Goal: Find specific page/section: Find specific page/section

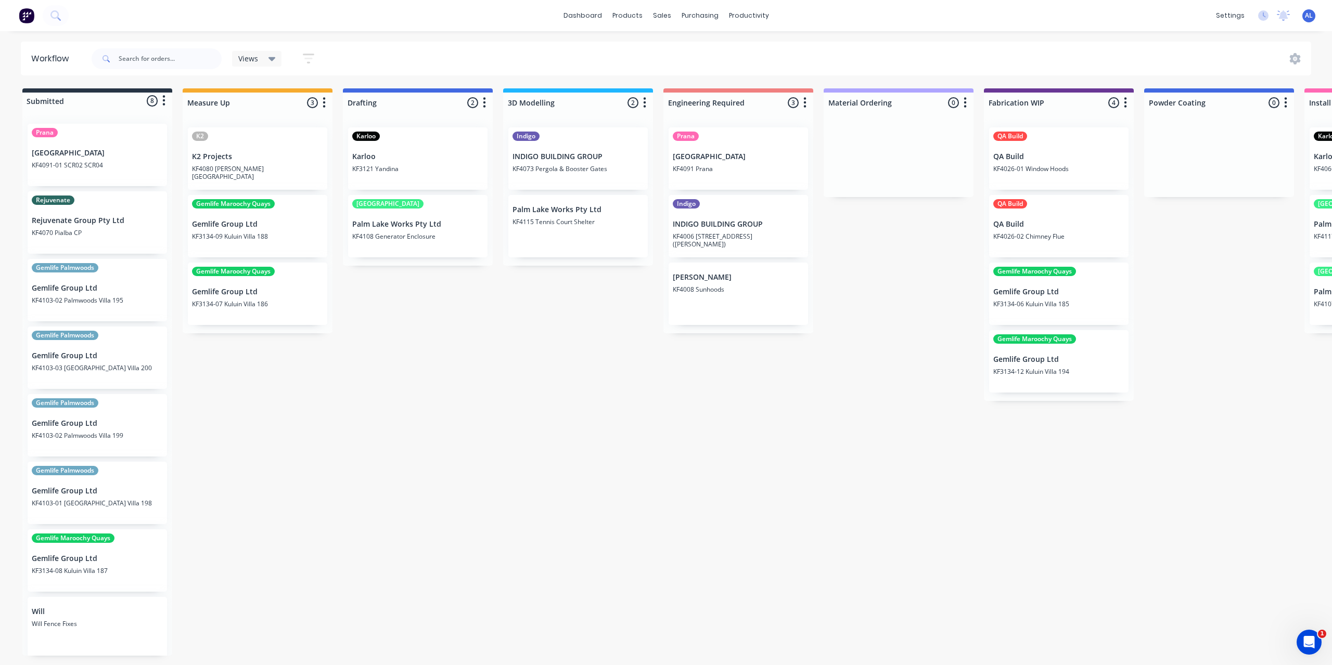
click at [345, 505] on div "Submitted 8 Status colour #273444 hex #273444 Save Cancel Summaries Total order…" at bounding box center [1010, 372] width 2037 height 568
click at [317, 430] on div "Submitted 8 Status colour #273444 hex #273444 Save Cancel Summaries Total order…" at bounding box center [1010, 372] width 2037 height 568
click at [736, 470] on div "Submitted 8 Status colour #273444 hex #273444 Save Cancel Summaries Total order…" at bounding box center [1010, 372] width 2037 height 568
click at [571, 361] on div "Submitted 8 Status colour #273444 hex #273444 Save Cancel Summaries Total order…" at bounding box center [1010, 372] width 2037 height 568
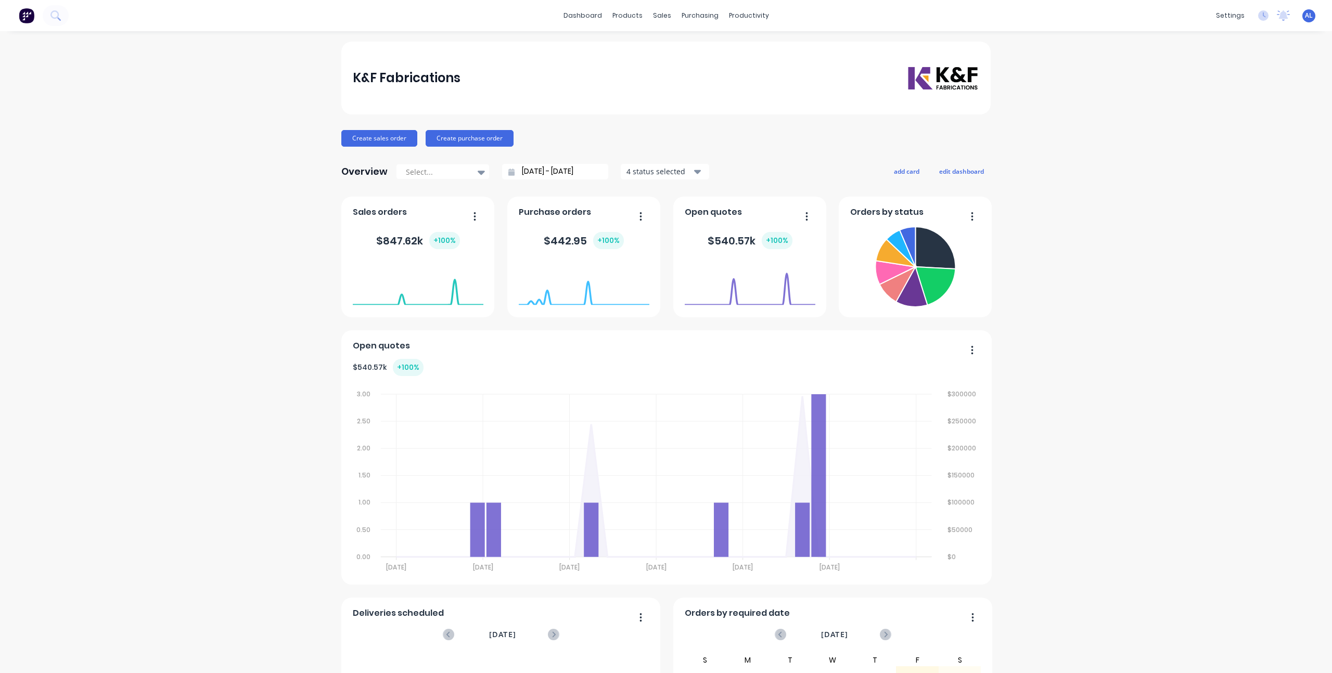
click at [1081, 416] on div "K&F Fabrications Create sales order Create purchase order Overview Select... 12…" at bounding box center [666, 447] width 1332 height 811
click at [1230, 336] on div "K&F Fabrications Create sales order Create purchase order Overview Select... 12…" at bounding box center [666, 447] width 1332 height 811
click at [1095, 332] on div "K&F Fabrications Create sales order Create purchase order Overview Select... 12…" at bounding box center [666, 447] width 1332 height 811
click at [1031, 128] on div "K&F Fabrications Create sales order Create purchase order Overview Select... 12…" at bounding box center [666, 447] width 1332 height 811
click at [1305, 18] on div "AL K&F Fabrications Ashley Linkewich Administrator Profile Sign out" at bounding box center [1308, 15] width 13 height 13
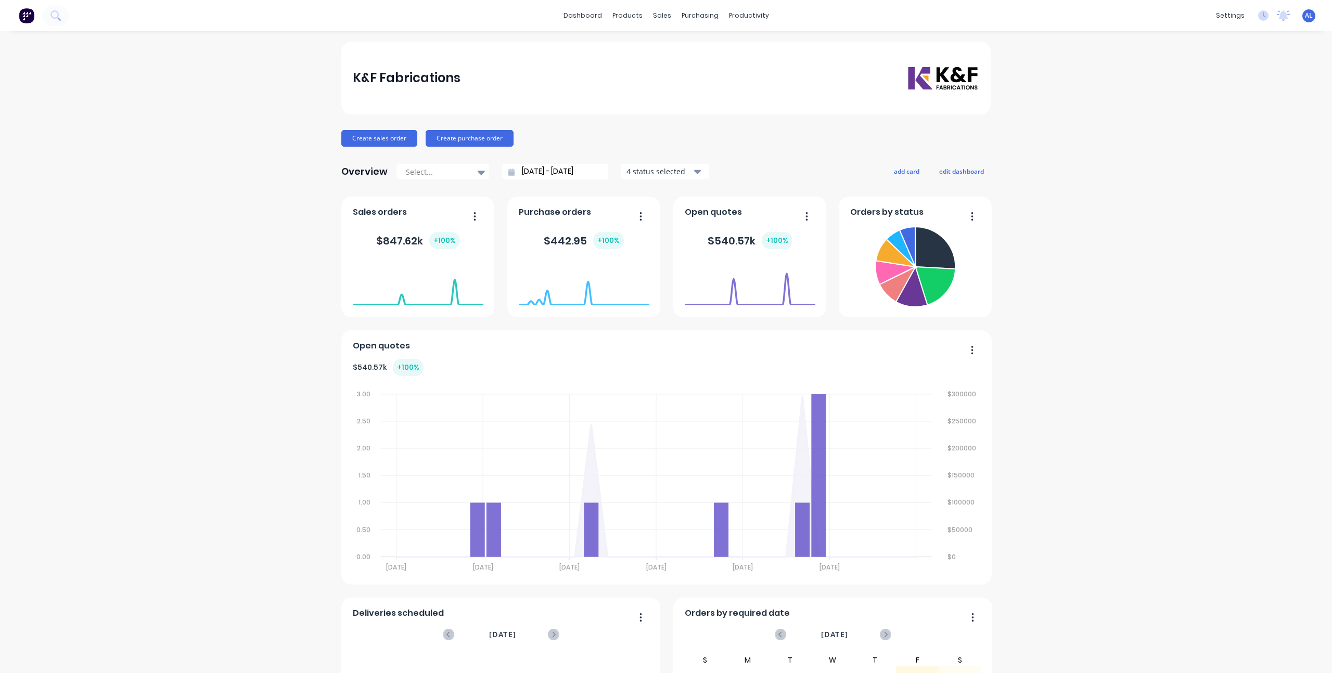
click at [1103, 65] on div "K&F Fabrications Create sales order Create purchase order Overview Select... 12…" at bounding box center [666, 447] width 1332 height 811
click at [1097, 224] on div "K&F Fabrications Create sales order Create purchase order Overview Select... 12…" at bounding box center [666, 447] width 1332 height 811
click at [263, 88] on div "K&F Fabrications Create sales order Create purchase order Overview Select... 12…" at bounding box center [666, 447] width 1332 height 811
click at [1108, 161] on div "K&F Fabrications Create sales order Create purchase order Overview Select... 12…" at bounding box center [666, 447] width 1332 height 811
click at [673, 45] on link "Sales Orders" at bounding box center [713, 49] width 138 height 21
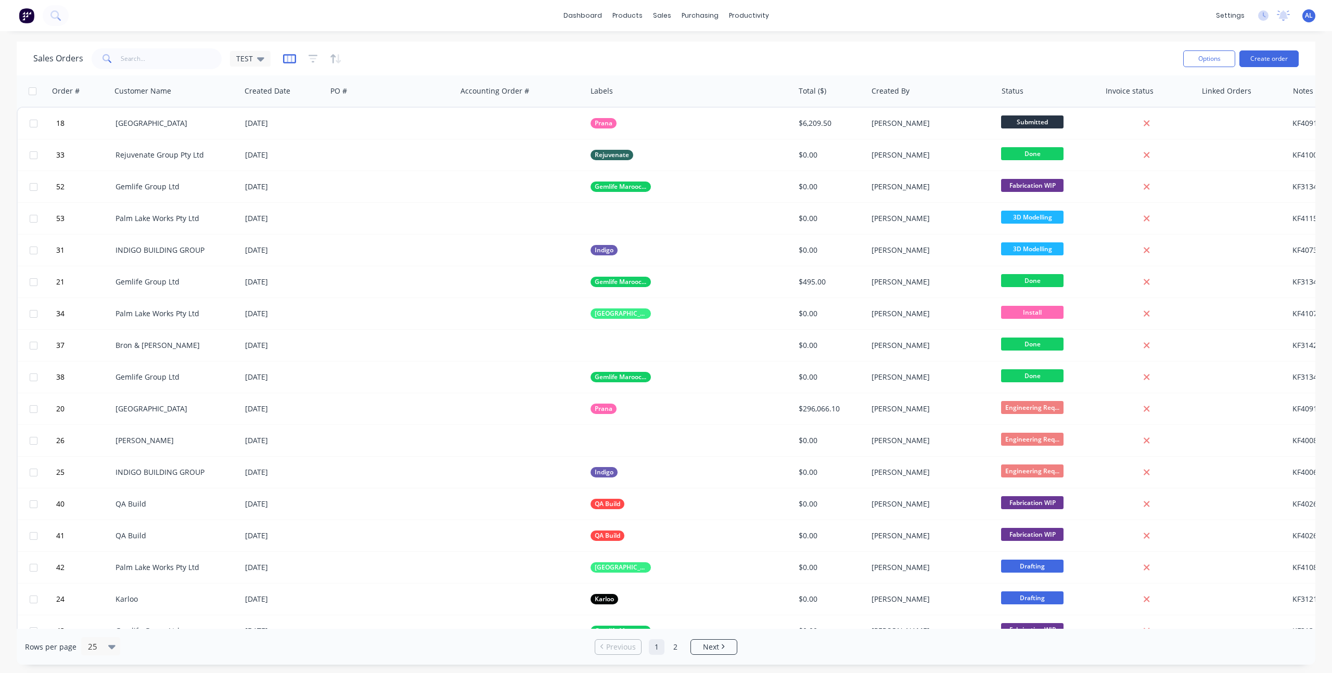
click at [289, 62] on icon "button" at bounding box center [289, 58] width 13 height 9
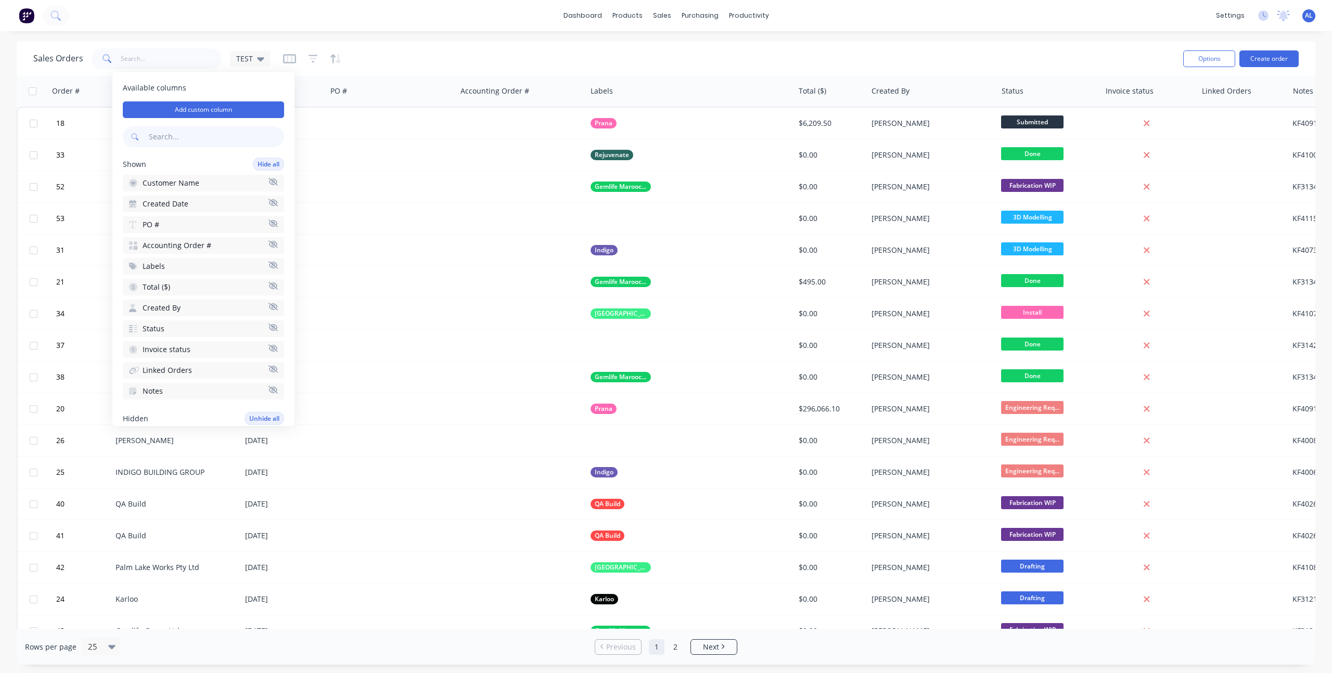
click at [183, 137] on input "text" at bounding box center [215, 136] width 137 height 21
type input "quo"
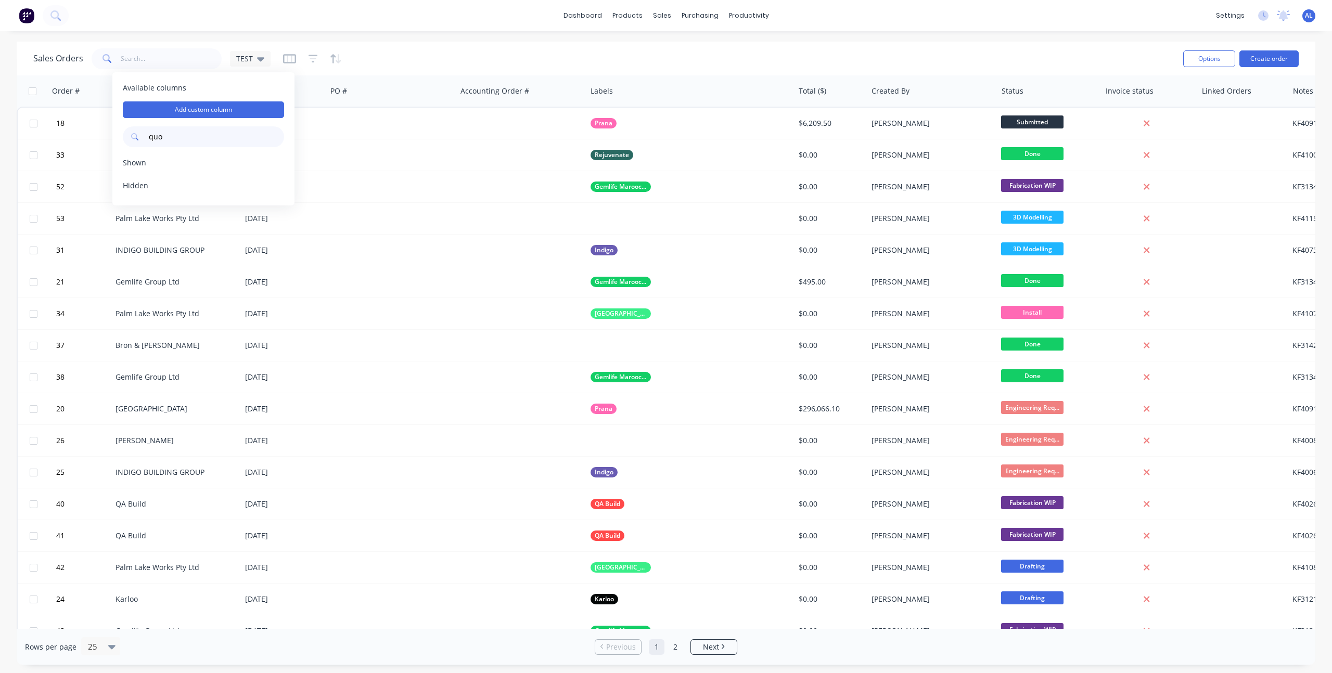
click at [410, 49] on div "Sales Orders TEST" at bounding box center [603, 58] width 1141 height 25
click at [283, 54] on icon "button" at bounding box center [289, 59] width 13 height 10
click at [214, 138] on input "quo" at bounding box center [215, 136] width 137 height 21
click at [288, 55] on icon "button" at bounding box center [289, 59] width 13 height 10
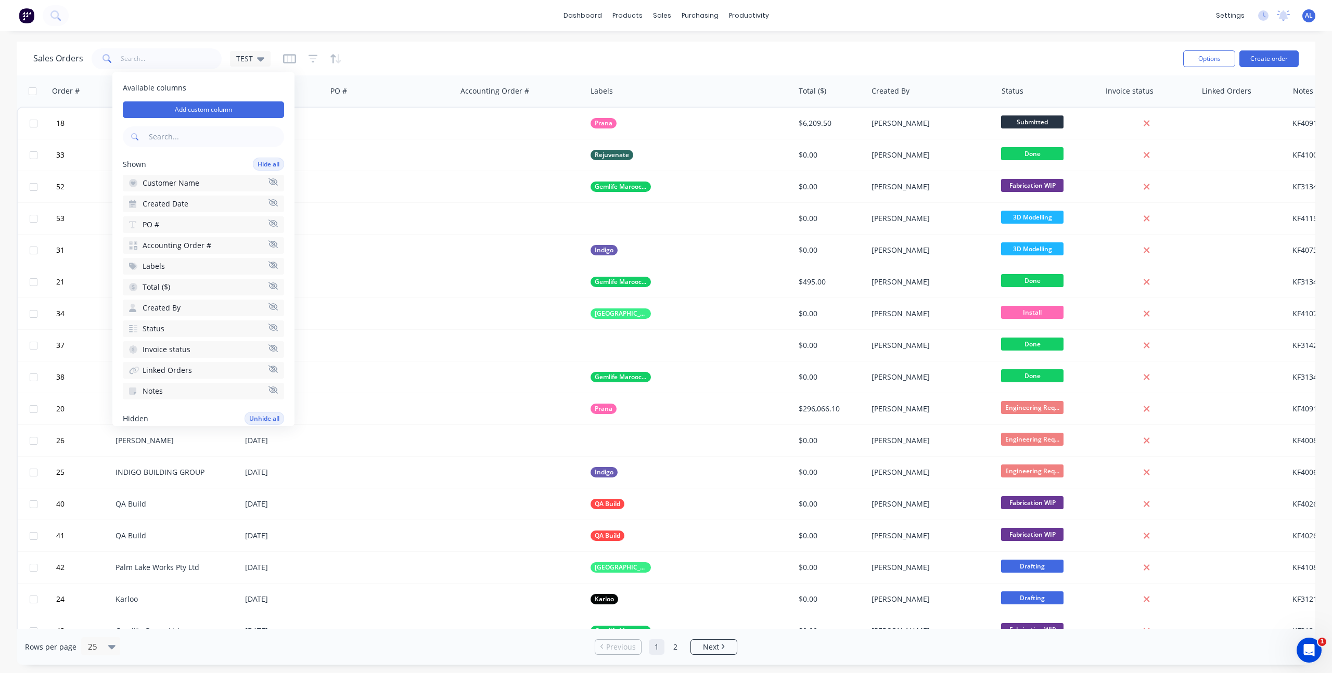
click at [245, 136] on input "text" at bounding box center [215, 136] width 137 height 21
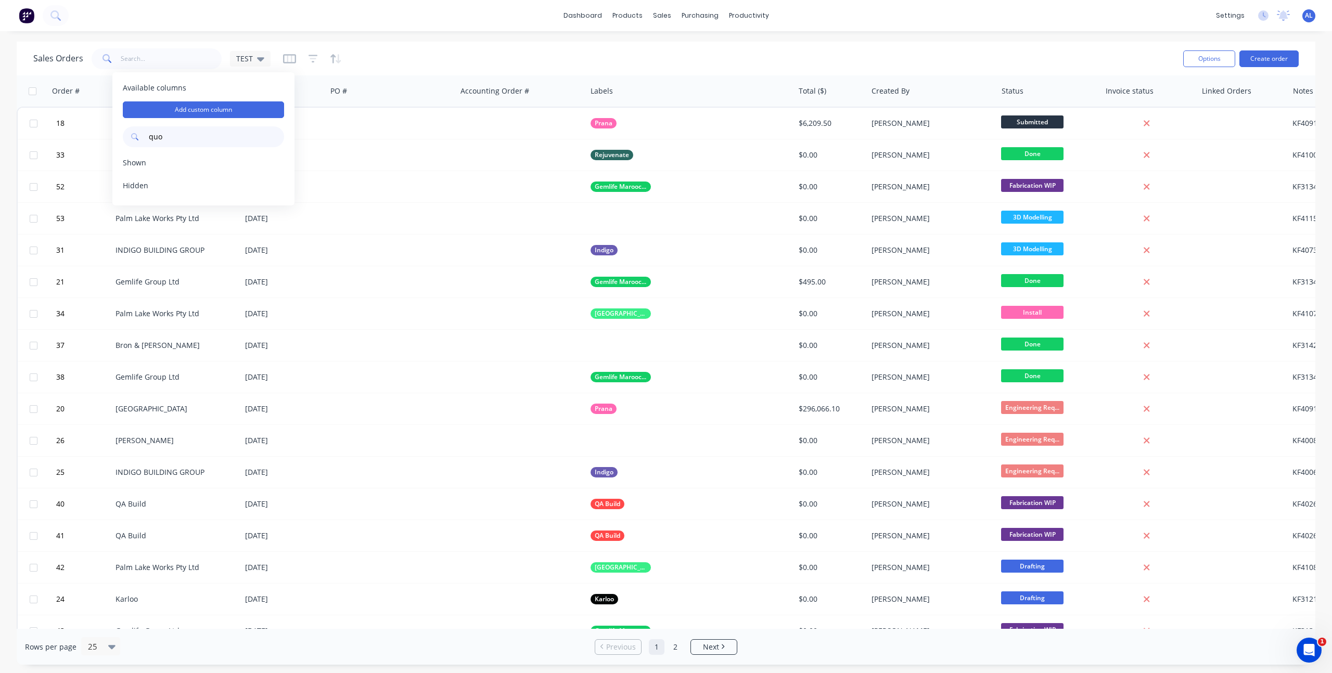
type input "quot"
click at [438, 58] on div "Sales Orders TEST" at bounding box center [603, 58] width 1141 height 25
click at [712, 46] on div "Sales Orders TEST" at bounding box center [603, 58] width 1141 height 25
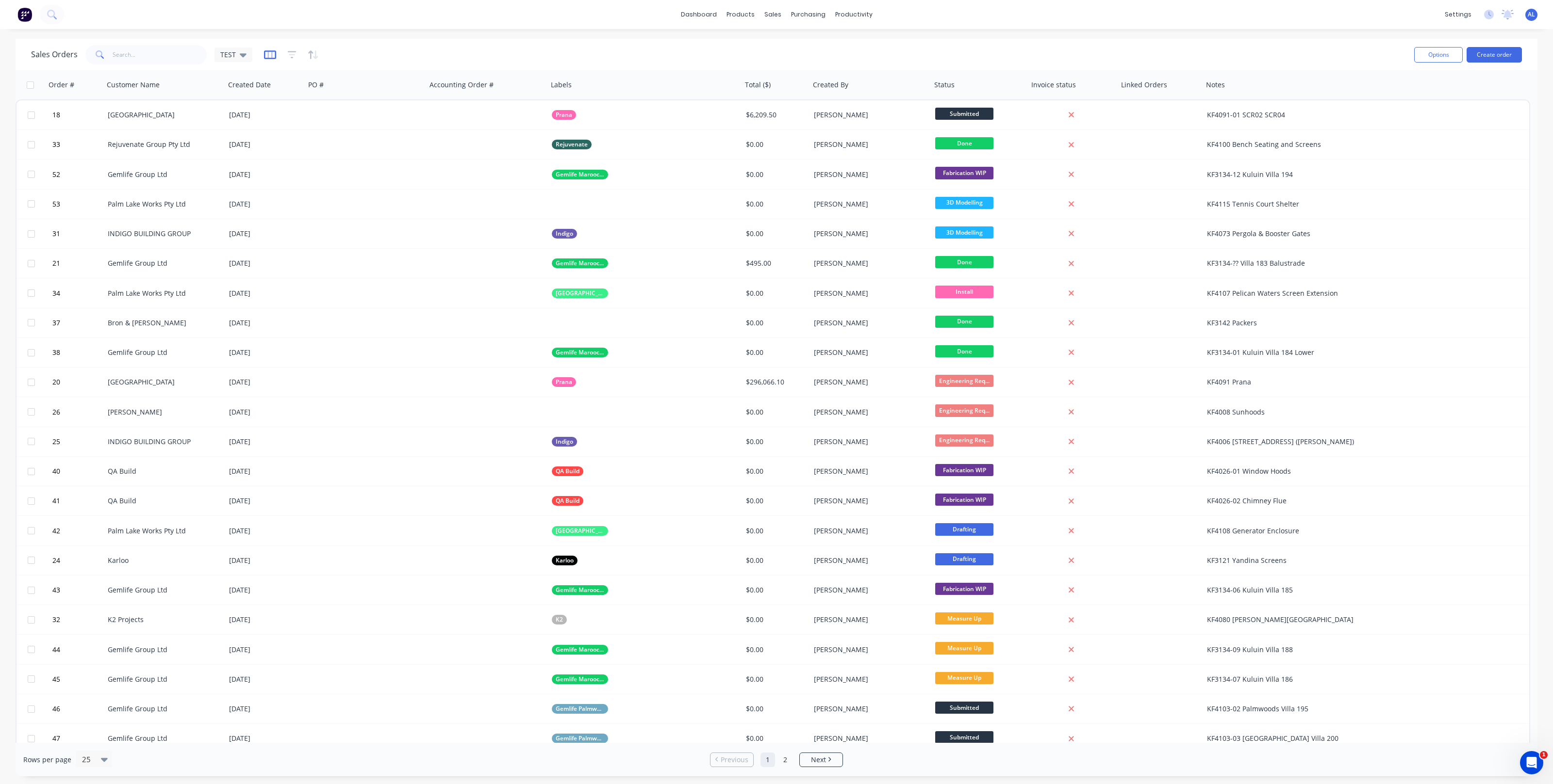
click at [270, 57] on icon "button" at bounding box center [270, 55] width 12 height 9
drag, startPoint x: 202, startPoint y: 128, endPoint x: 126, endPoint y: 115, distance: 77.1
click at [126, 115] on div "Available columns Add custom column quot Shown To pick up a draggable item, pre…" at bounding box center [189, 129] width 170 height 124
drag, startPoint x: 183, startPoint y: 131, endPoint x: 112, endPoint y: 131, distance: 71.0
click at [112, 131] on div "Available columns Add custom column quote Shown To pick up a draggable item, pr…" at bounding box center [189, 129] width 170 height 124
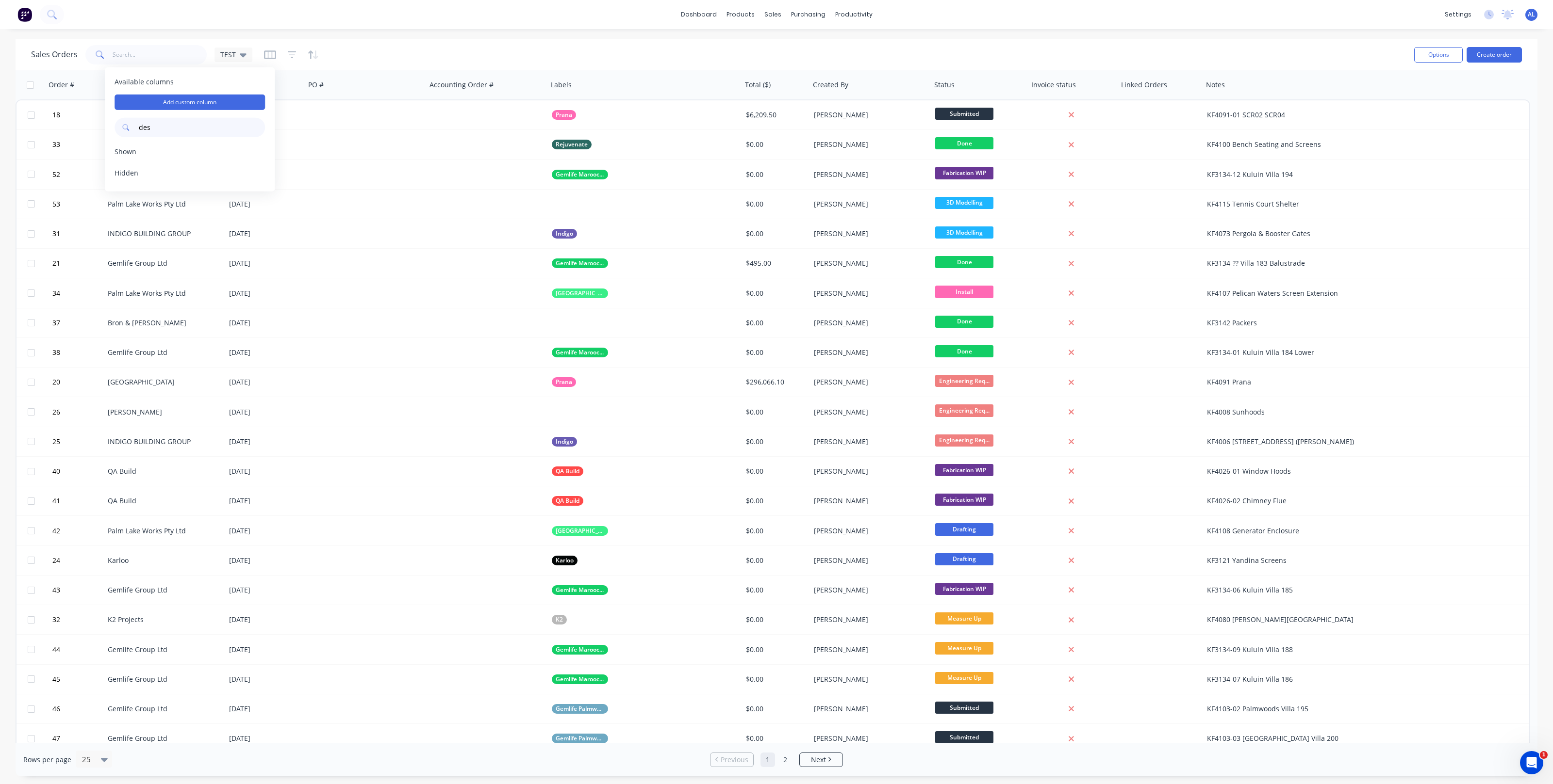
type input "desc"
click at [266, 57] on icon "button" at bounding box center [270, 54] width 12 height 8
click at [214, 86] on span "Available columns" at bounding box center [189, 82] width 150 height 9
click at [173, 129] on input "text" at bounding box center [201, 127] width 128 height 20
type input "quo"
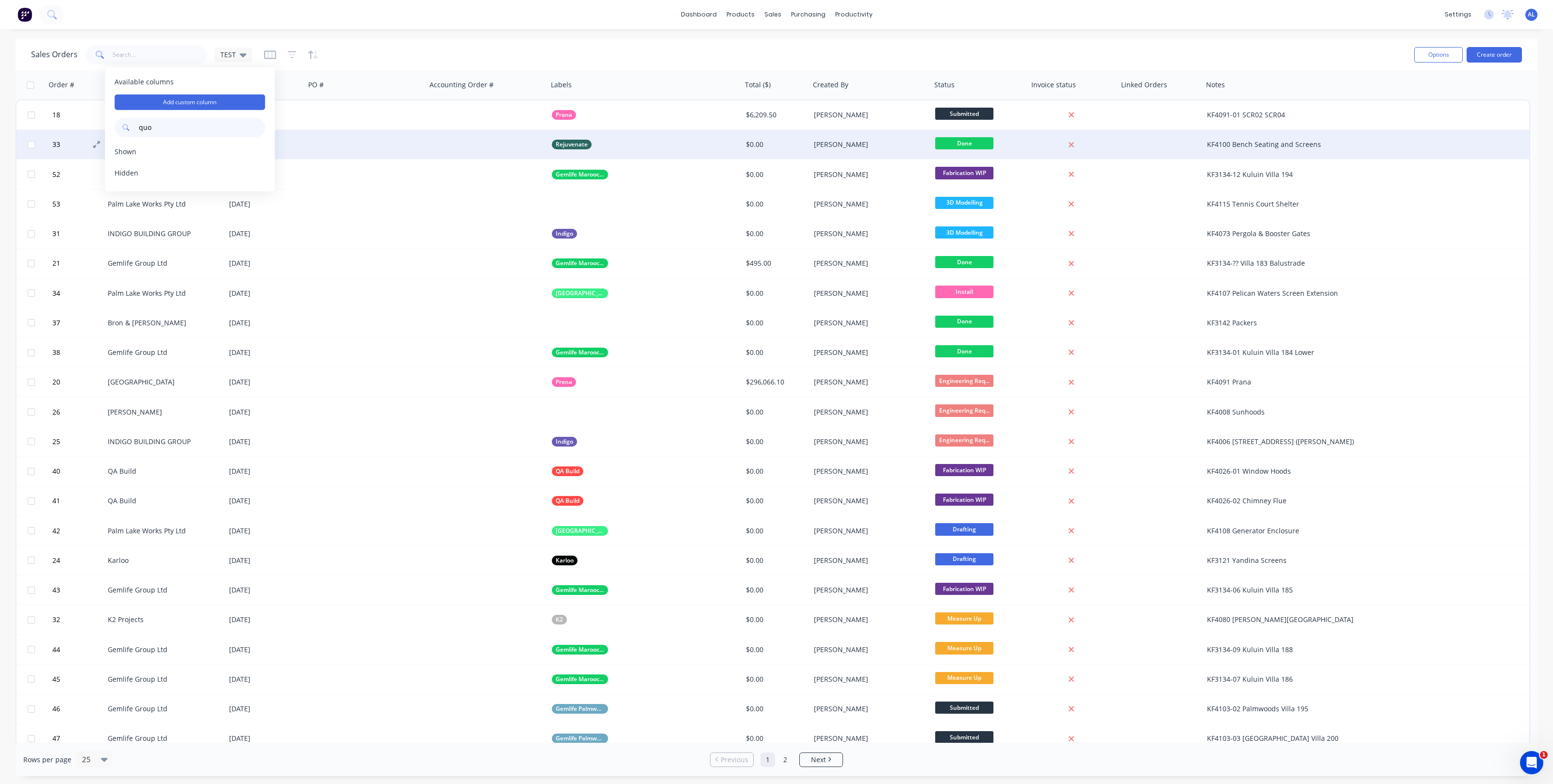
drag, startPoint x: 182, startPoint y: 131, endPoint x: 99, endPoint y: 131, distance: 83.0
click at [99, 131] on body "dashboard products sales purchasing productivity dashboard products Product Cat…" at bounding box center [776, 392] width 1553 height 784
click at [99, 131] on button "33" at bounding box center [78, 144] width 58 height 29
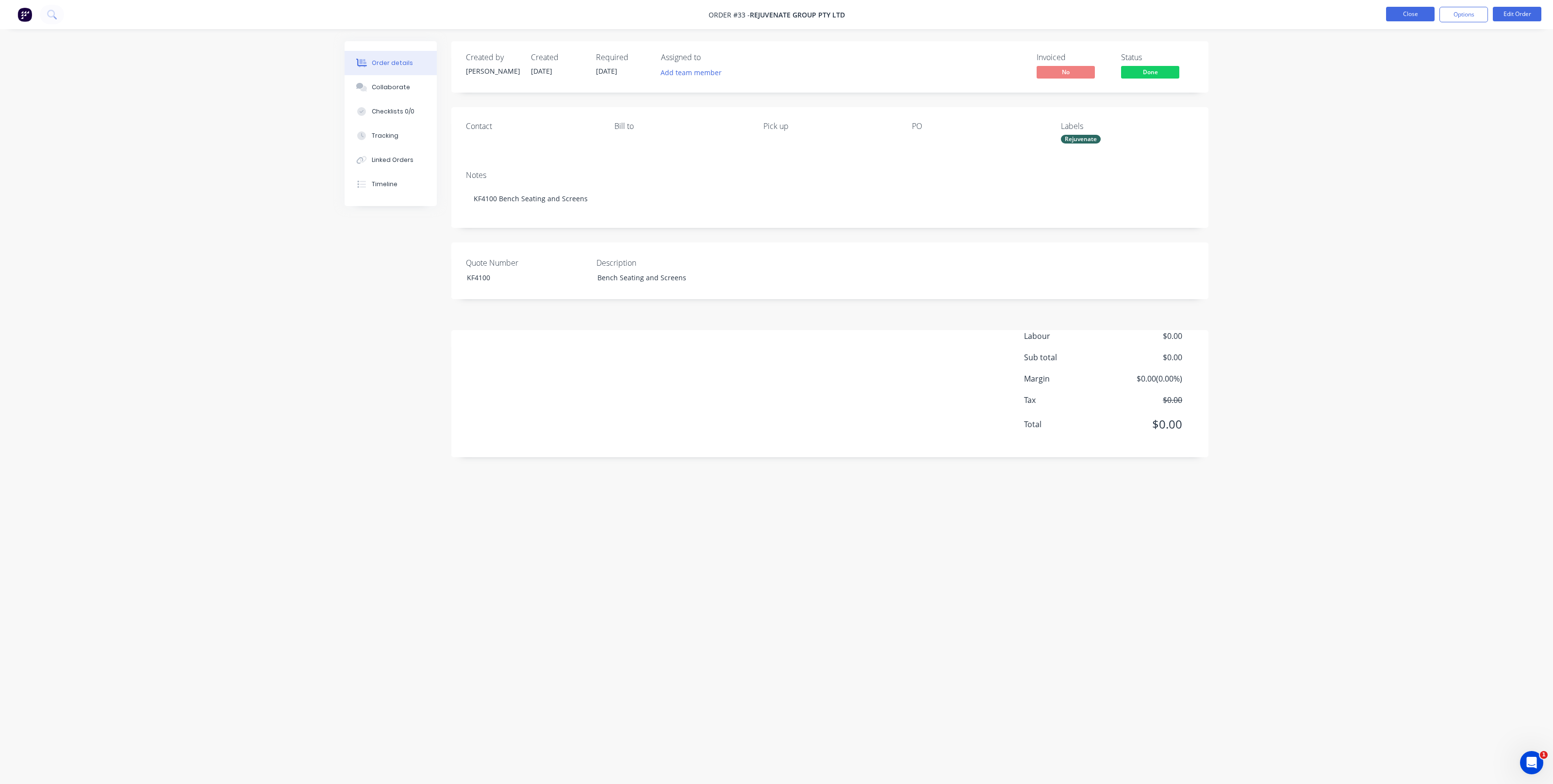
click at [1399, 18] on button "Close" at bounding box center [1410, 14] width 49 height 15
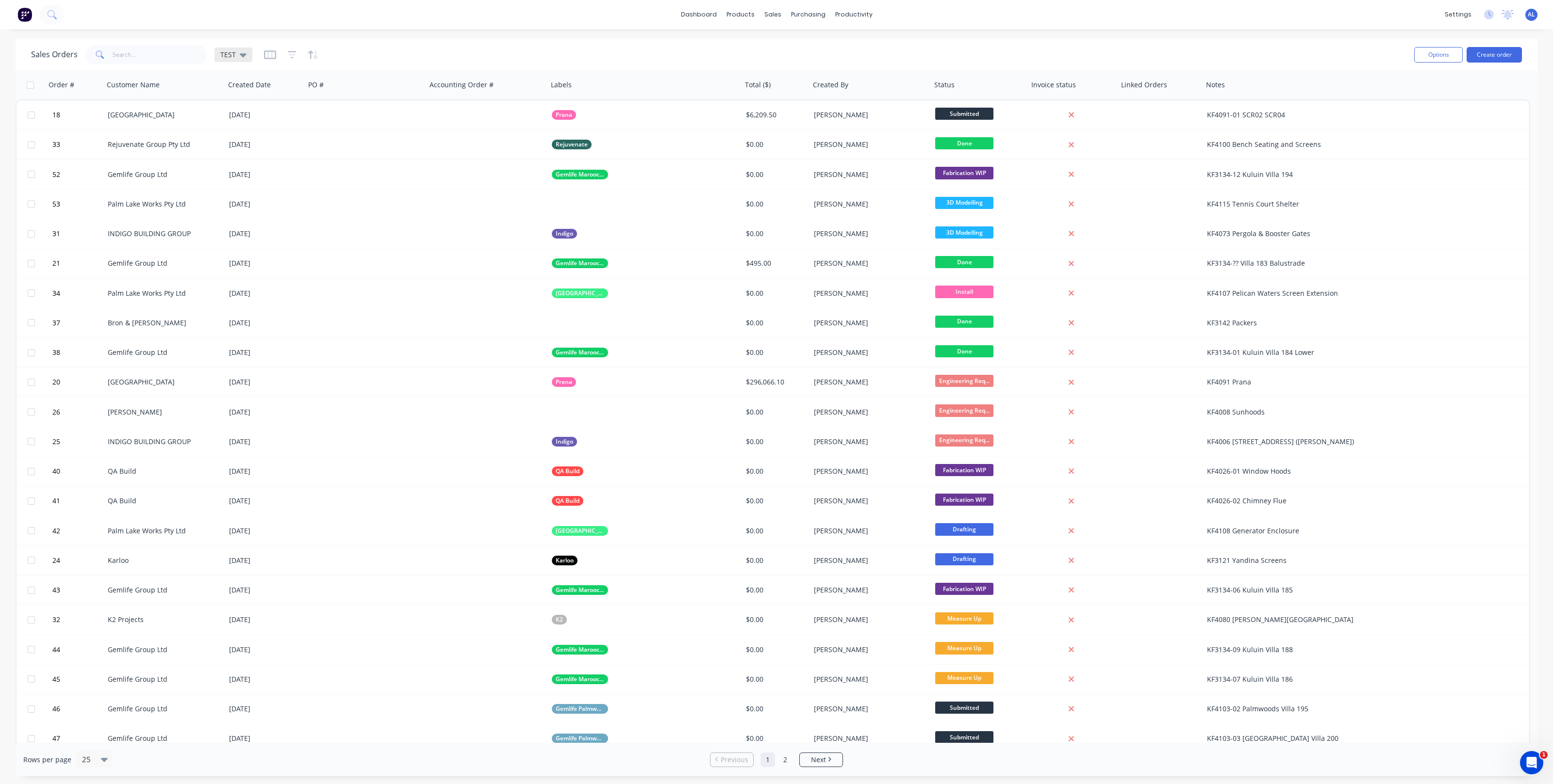
click at [231, 49] on span "TEST" at bounding box center [228, 54] width 16 height 10
click at [259, 132] on button "None" at bounding box center [273, 137] width 111 height 11
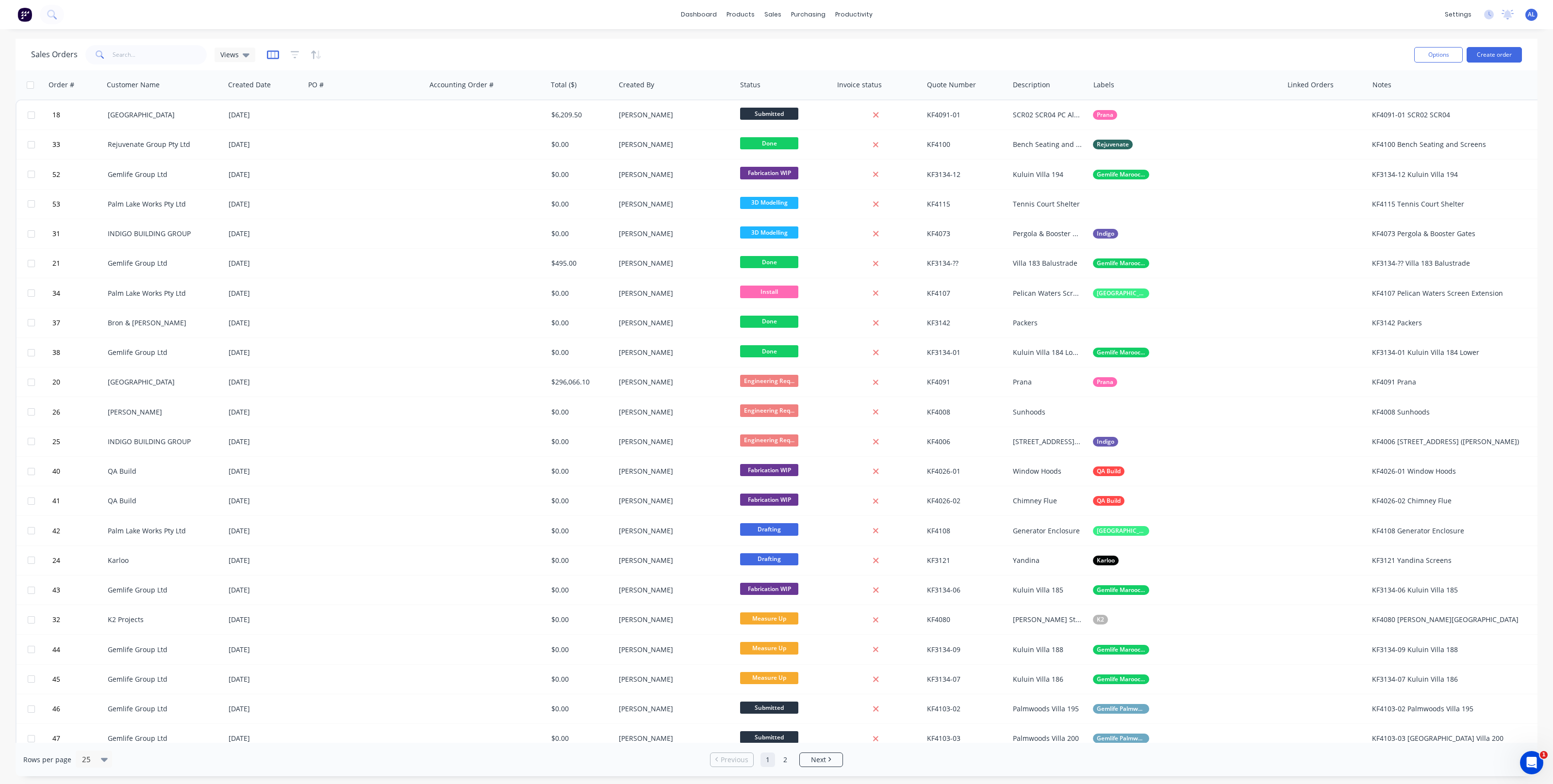
click at [269, 53] on icon "button" at bounding box center [272, 55] width 12 height 9
click at [209, 128] on input "text" at bounding box center [202, 127] width 128 height 20
type input "quo"
click at [343, 53] on div "Sales Orders Views" at bounding box center [718, 54] width 1375 height 23
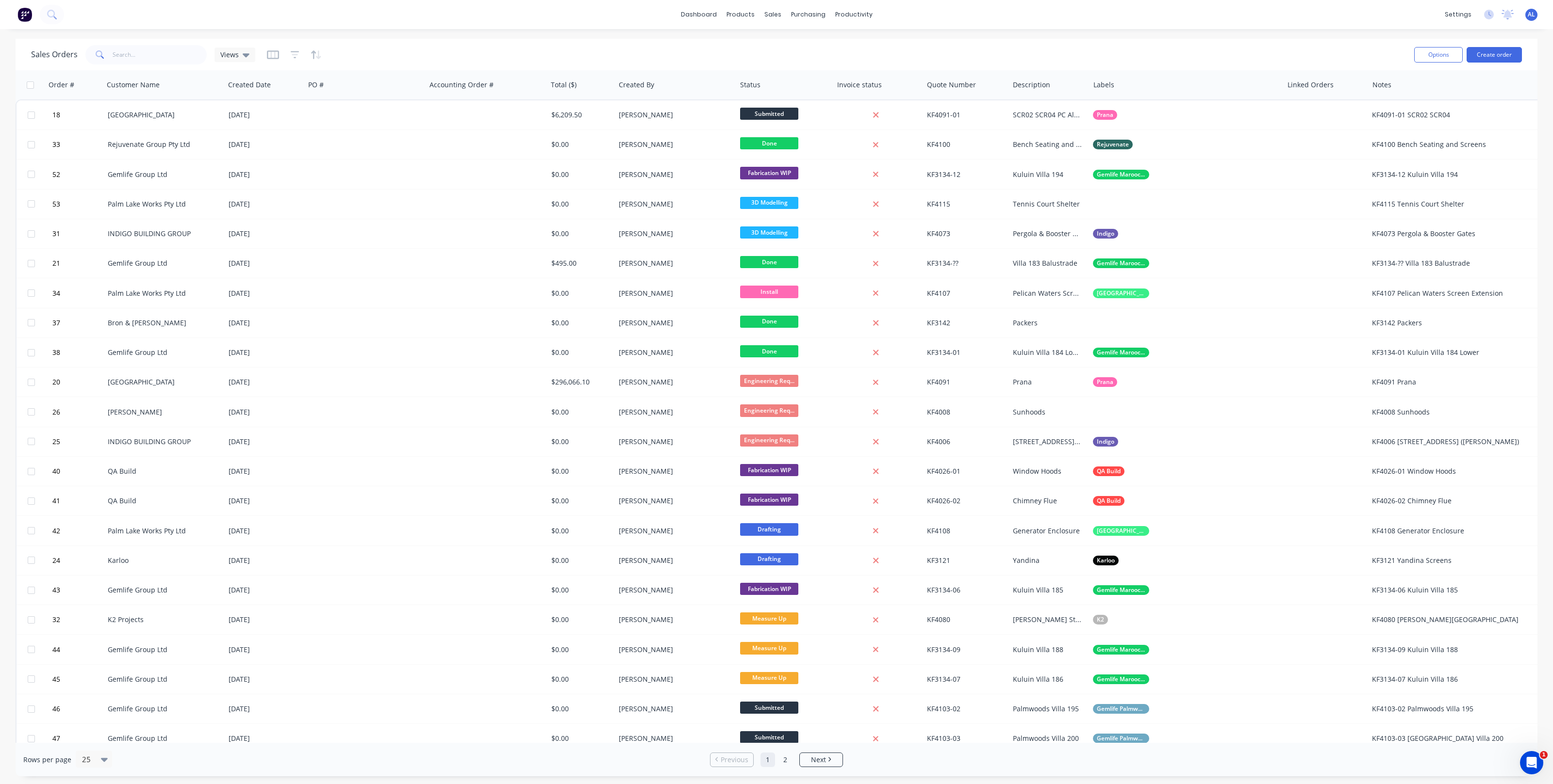
click at [340, 55] on div "Sales Orders Views" at bounding box center [718, 54] width 1375 height 23
click at [338, 57] on div "Sales Orders Views" at bounding box center [718, 54] width 1375 height 23
click at [341, 51] on div "Sales Orders Views" at bounding box center [718, 54] width 1375 height 23
click at [234, 52] on span "Views" at bounding box center [229, 54] width 19 height 10
click at [259, 152] on button "TEST (Default)" at bounding box center [273, 157] width 111 height 11
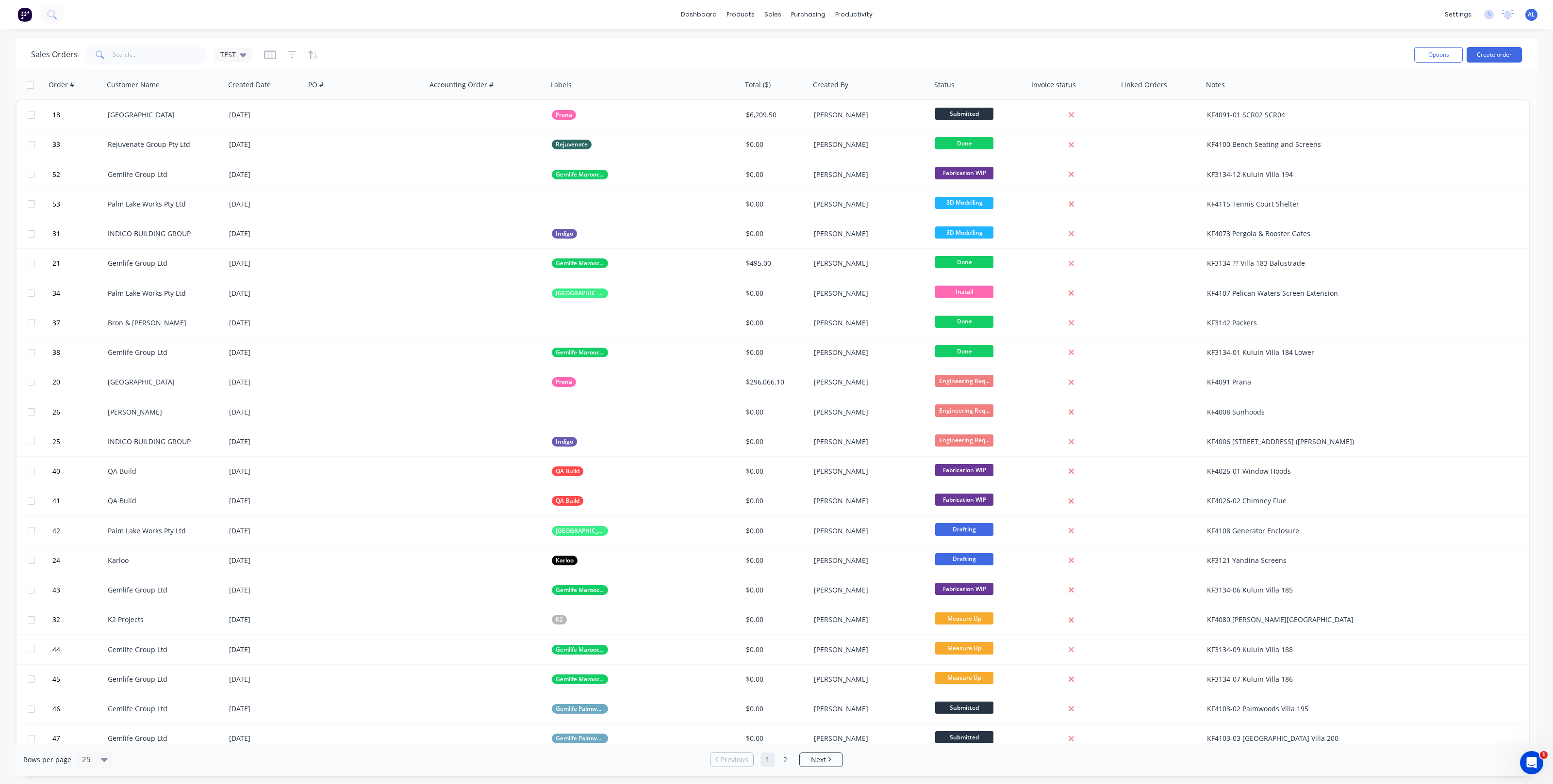
click at [371, 55] on div "Sales Orders TEST" at bounding box center [718, 54] width 1375 height 23
click at [375, 53] on div "Sales Orders TEST" at bounding box center [718, 54] width 1375 height 23
click at [374, 53] on div "Sales Orders TEST" at bounding box center [718, 54] width 1375 height 23
